Goal: Information Seeking & Learning: Understand process/instructions

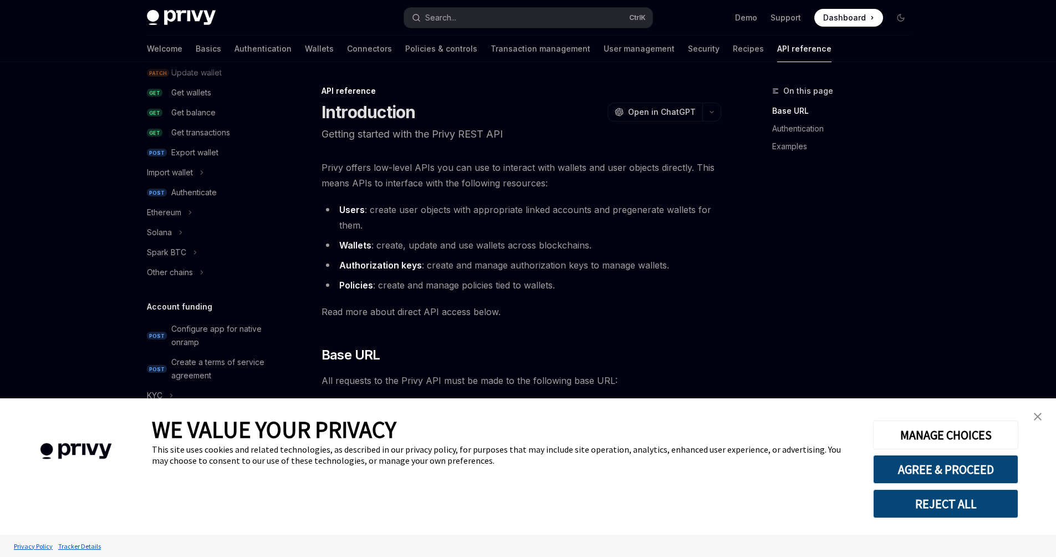
scroll to position [181, 0]
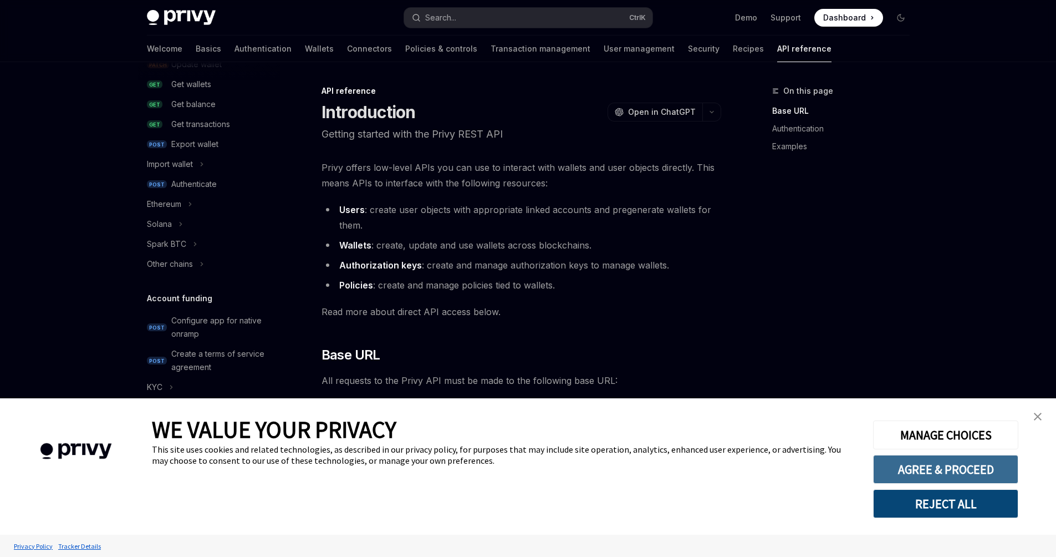
click at [946, 478] on button "AGREE & PROCEED" at bounding box center [945, 469] width 145 height 29
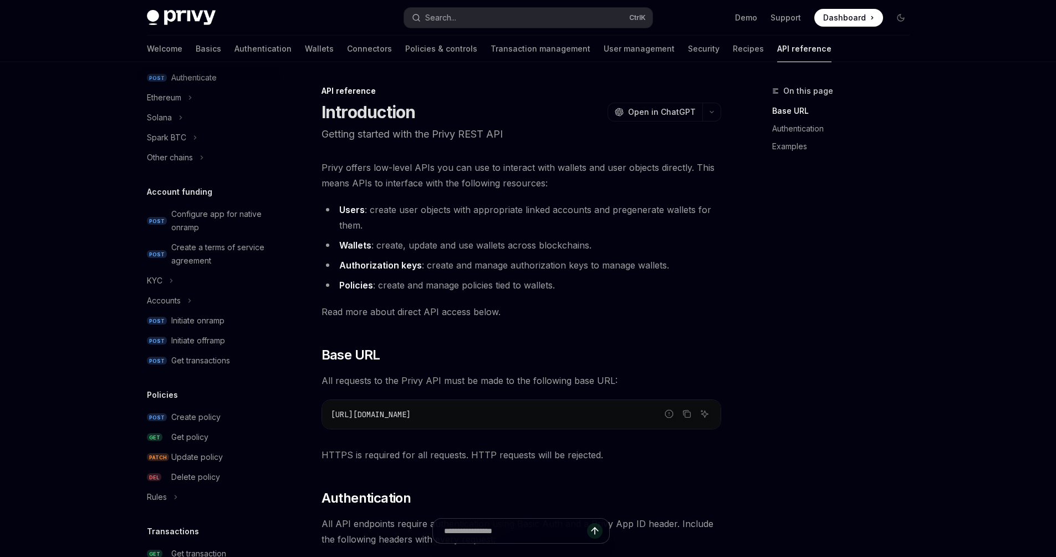
scroll to position [609, 0]
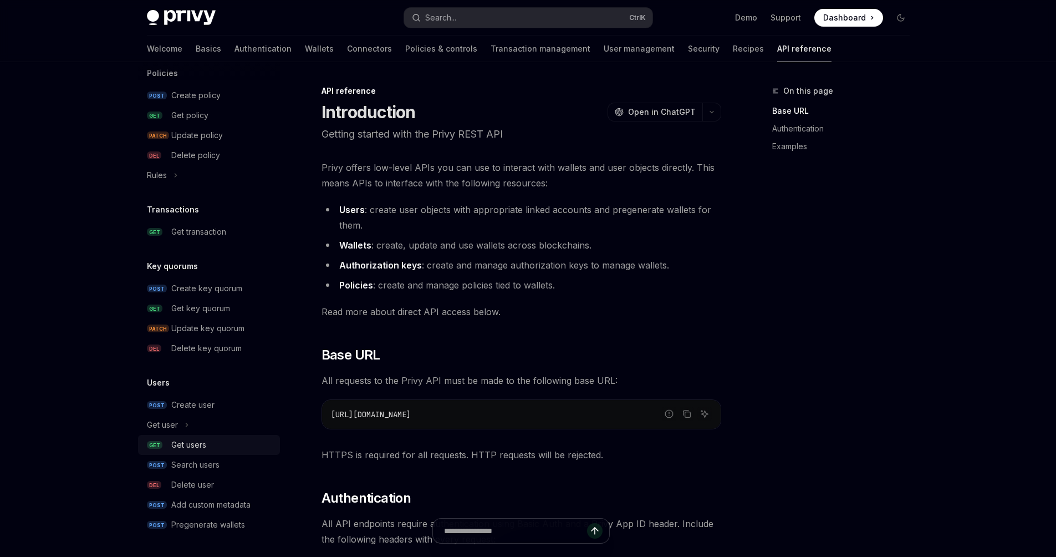
click at [200, 450] on div "Get users" at bounding box center [188, 444] width 35 height 13
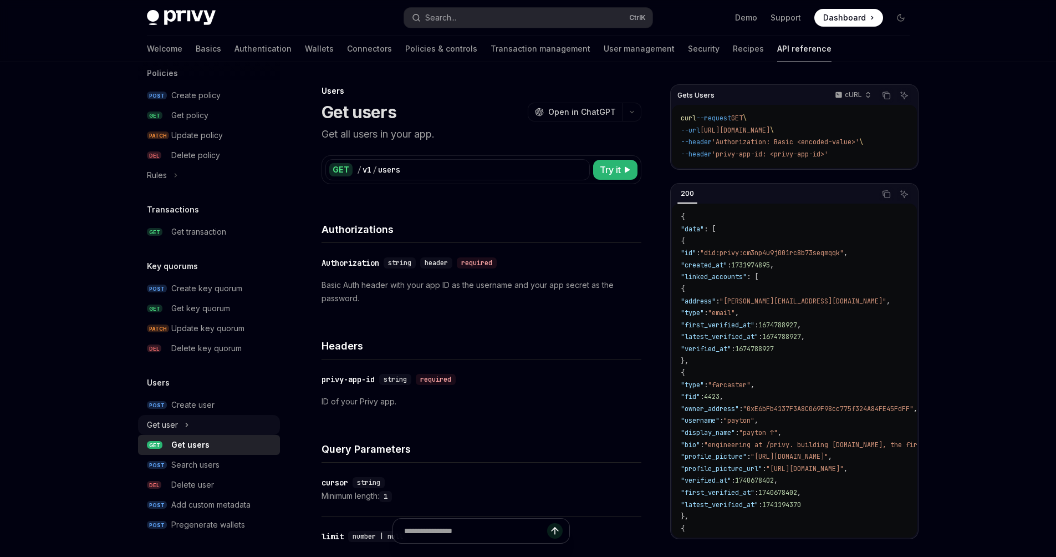
click at [190, 427] on button "Get user" at bounding box center [209, 425] width 142 height 20
type textarea "*"
